Goal: Information Seeking & Learning: Learn about a topic

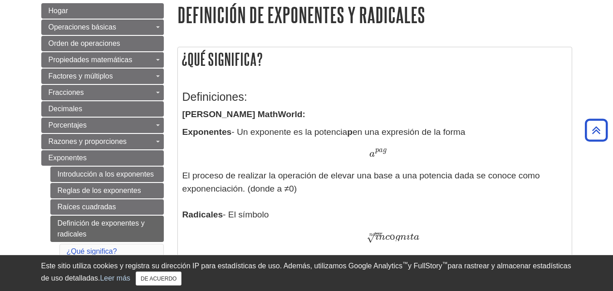
scroll to position [110, 0]
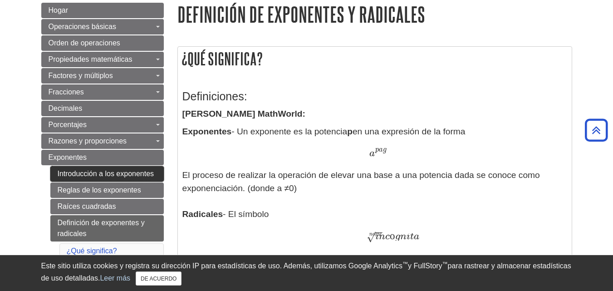
click at [63, 171] on font "Introducción a los exponentes" at bounding box center [106, 174] width 97 height 8
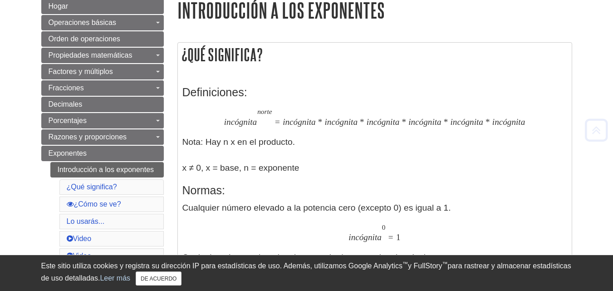
scroll to position [115, 0]
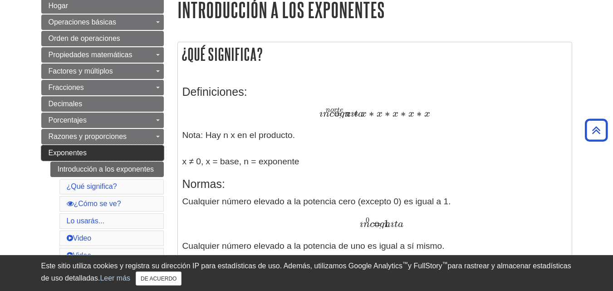
click at [53, 156] on font "Exponentes" at bounding box center [68, 153] width 39 height 8
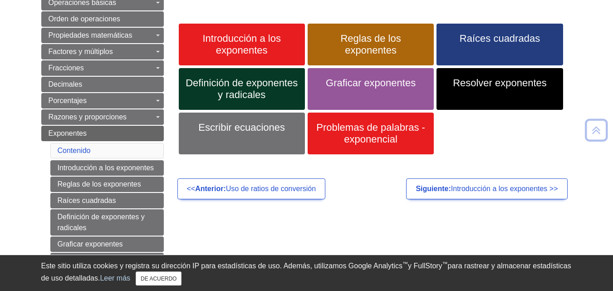
scroll to position [136, 0]
